Goal: Information Seeking & Learning: Learn about a topic

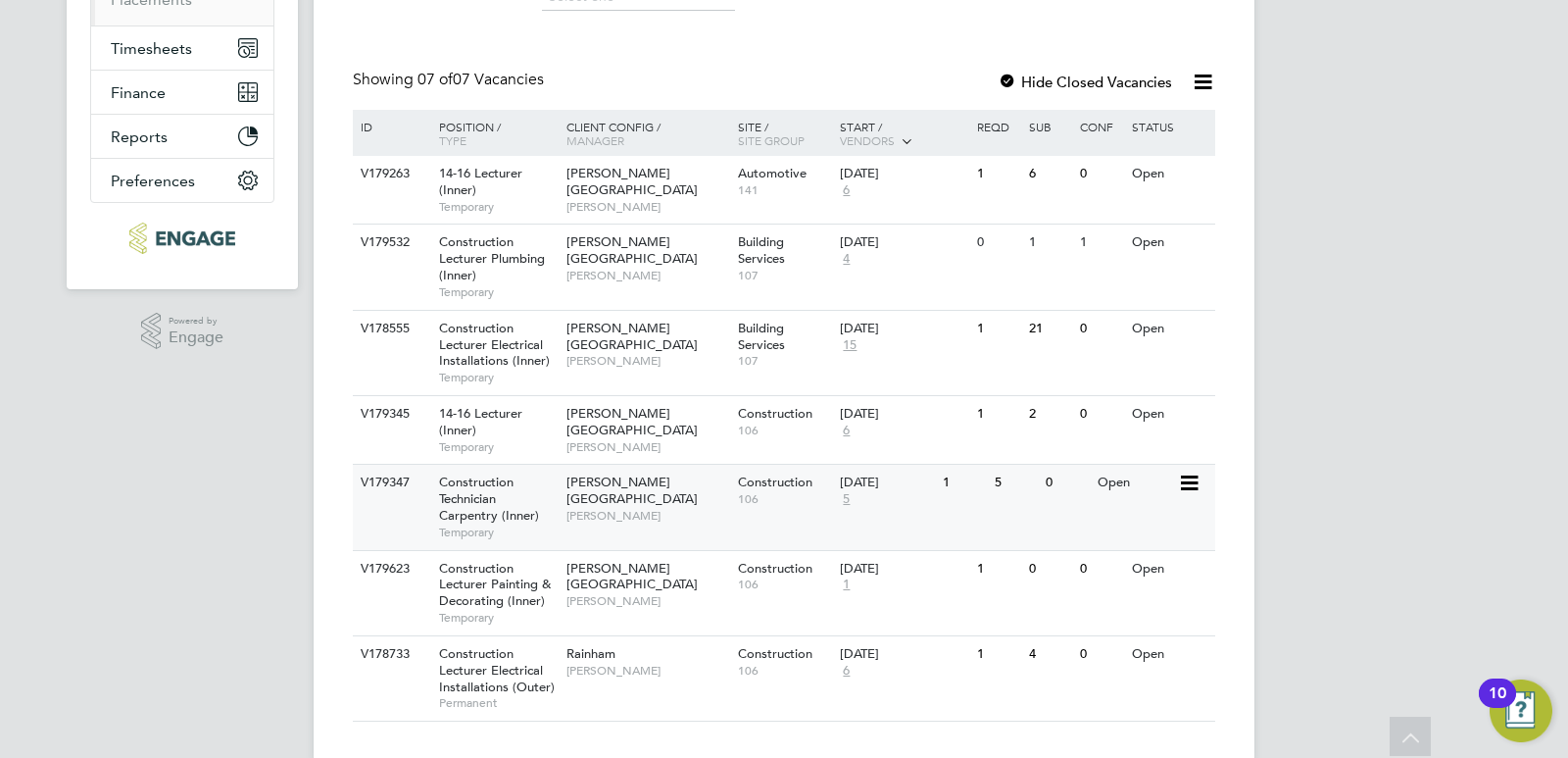
scroll to position [392, 0]
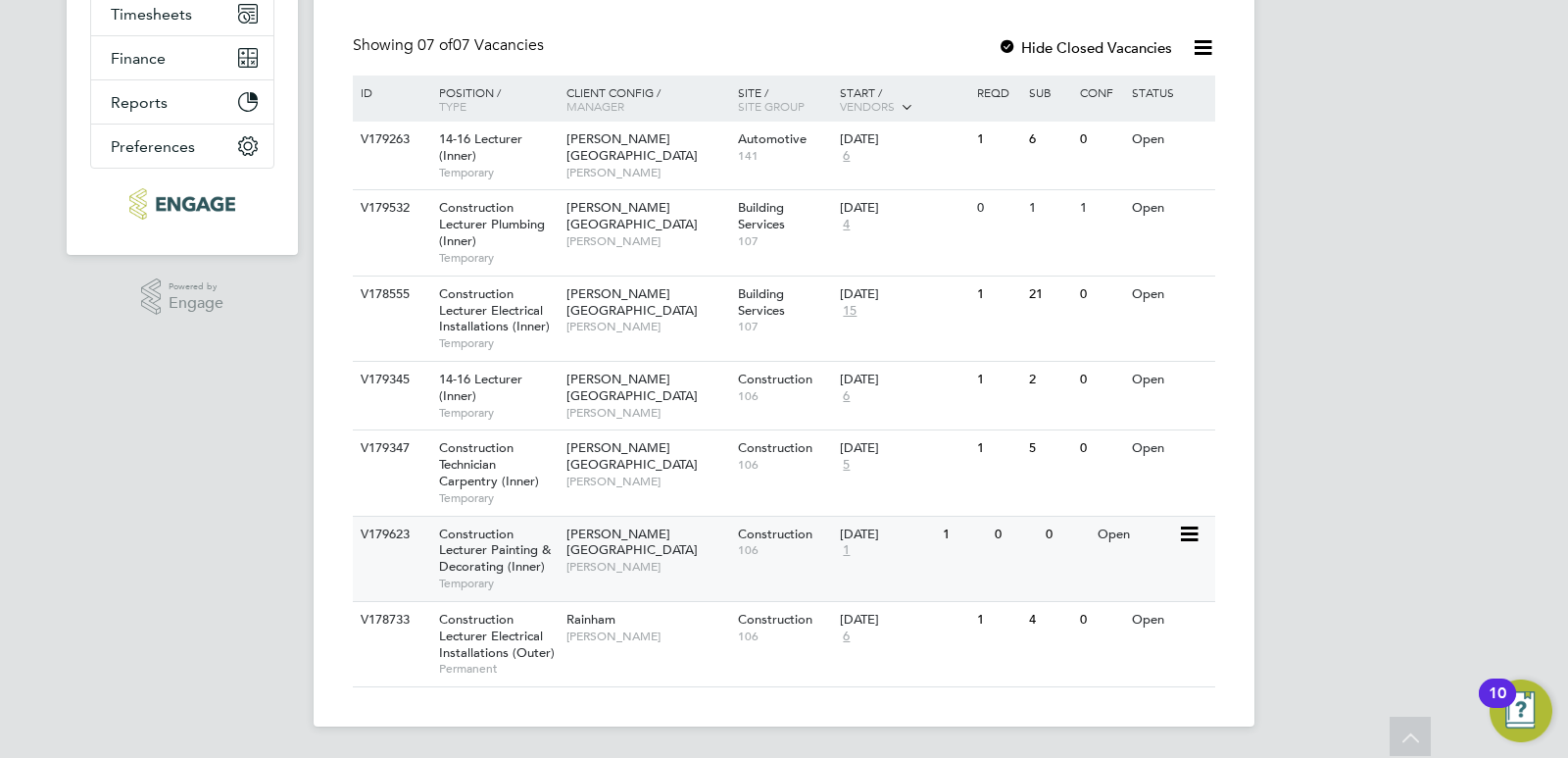
click at [502, 547] on span "Construction Lecturer Painting & Decorating (Inner)" at bounding box center [495, 550] width 112 height 50
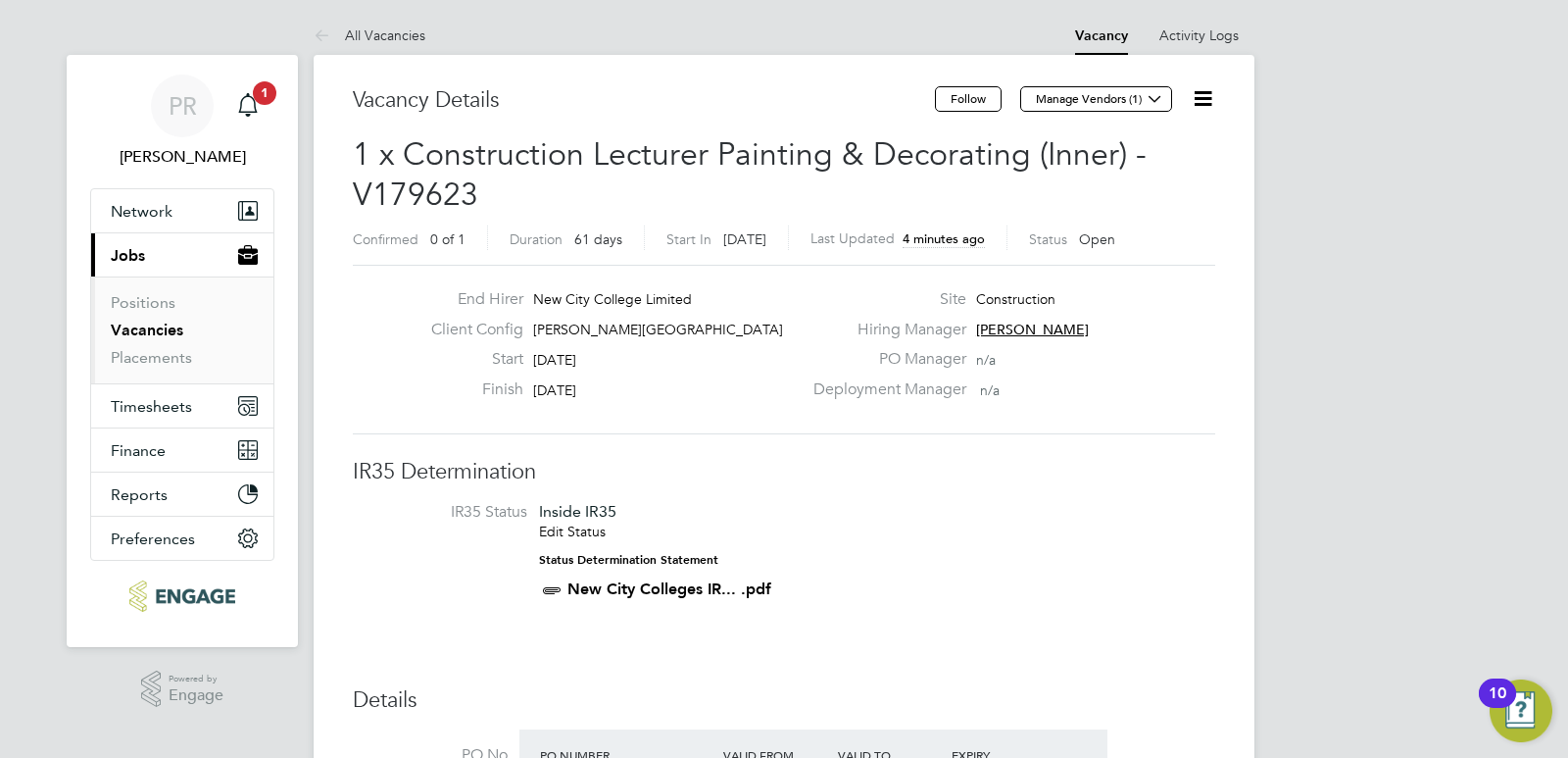
click at [156, 331] on link "Vacancies" at bounding box center [147, 329] width 73 height 19
